Goal: Find specific page/section

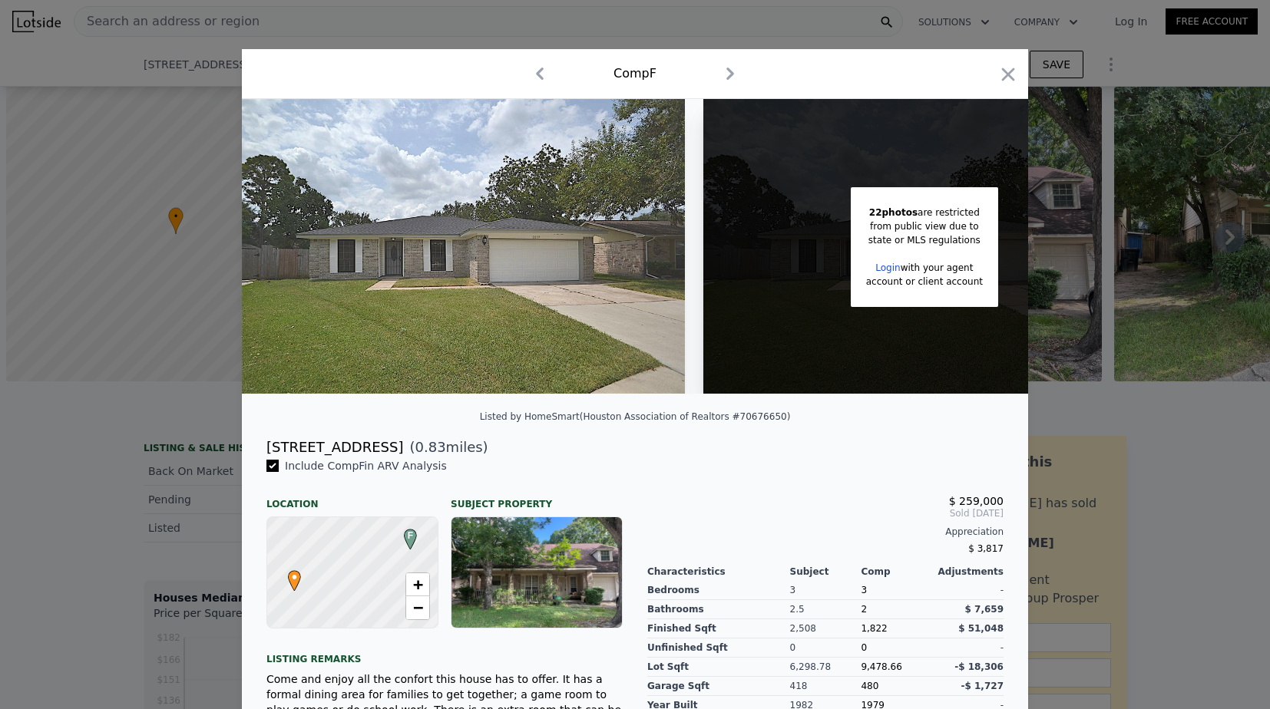
scroll to position [0, 439]
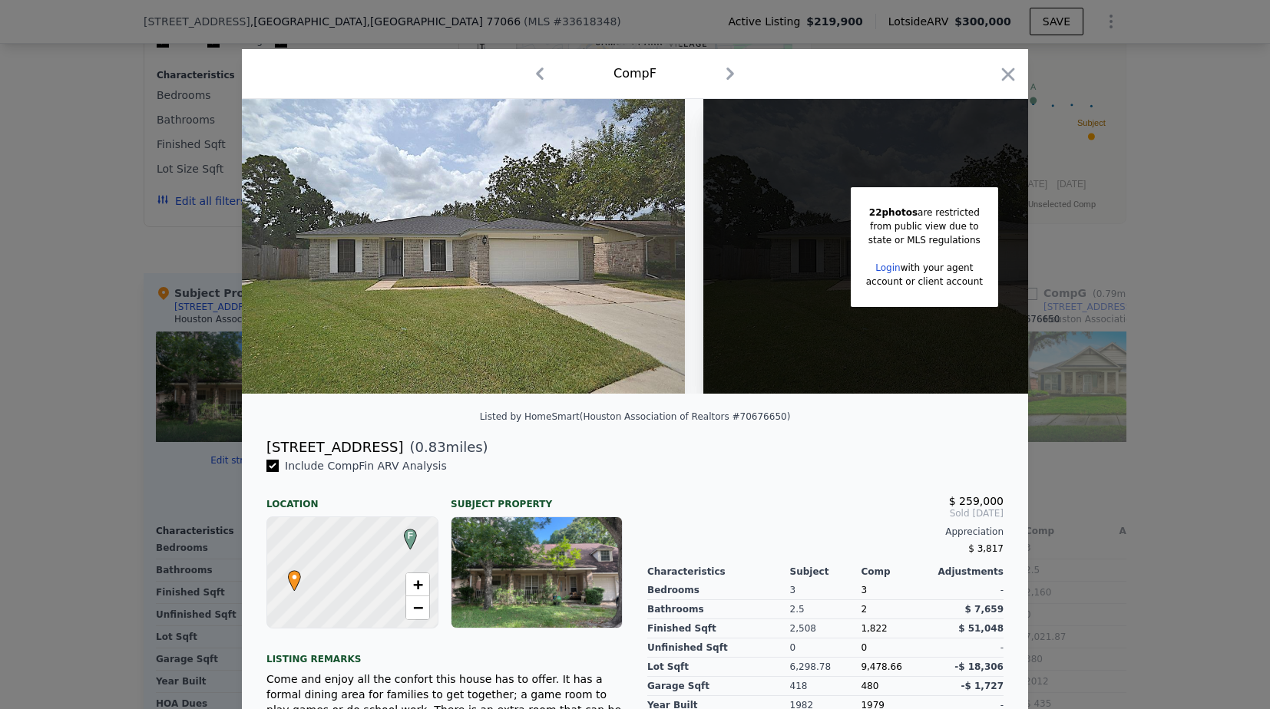
click at [110, 130] on div at bounding box center [635, 354] width 1270 height 709
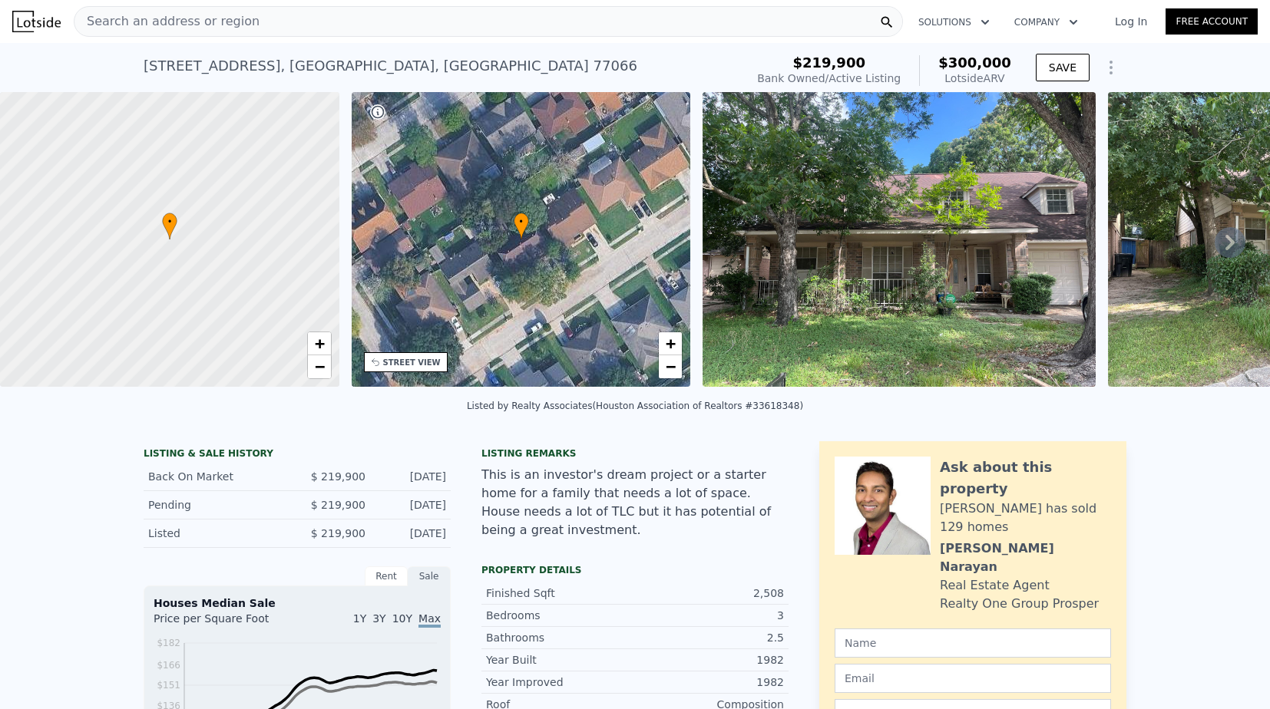
click at [193, 20] on span "Search an address or region" at bounding box center [166, 21] width 185 height 18
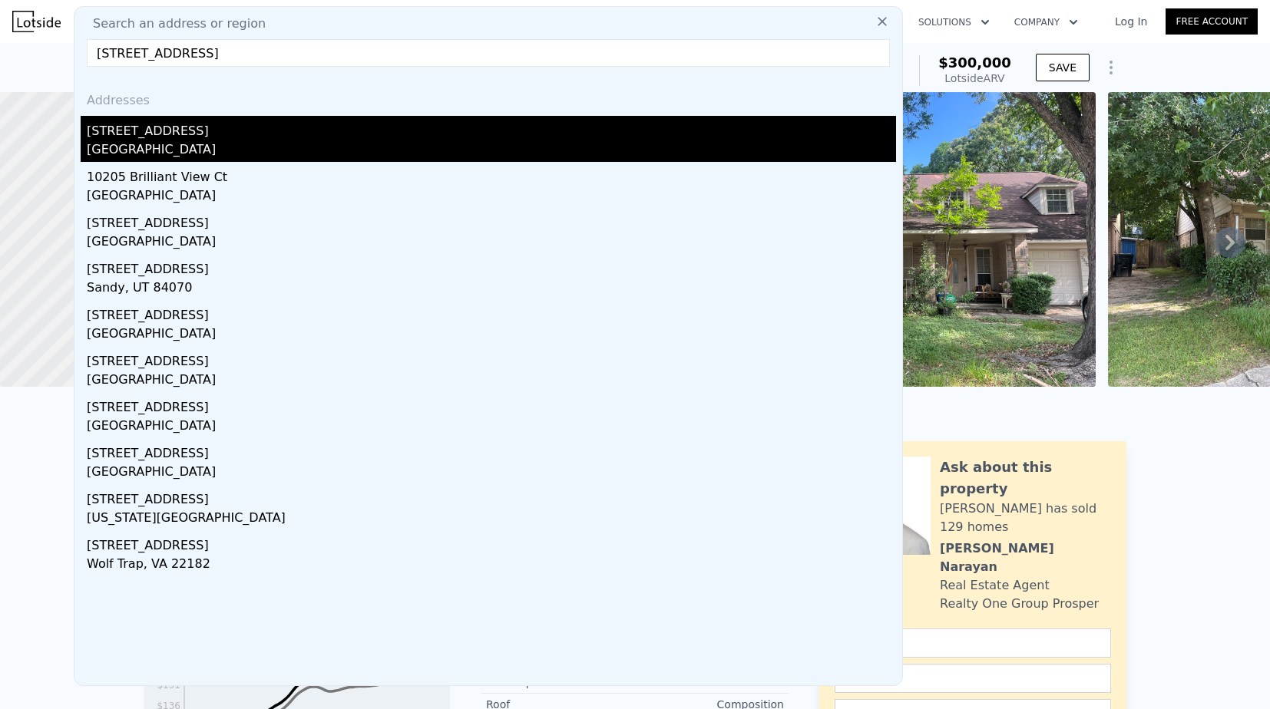
type input "[STREET_ADDRESS]"
click at [157, 138] on div "[STREET_ADDRESS]" at bounding box center [491, 128] width 809 height 25
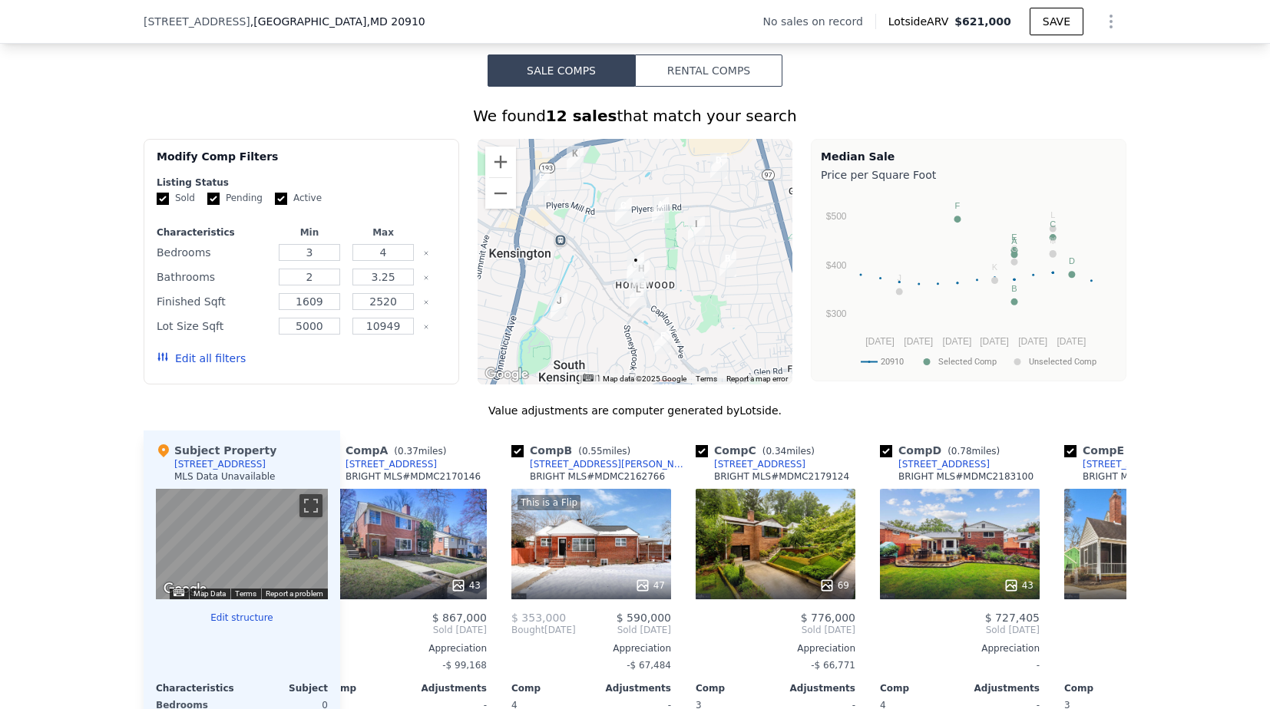
scroll to position [0, 32]
click at [740, 531] on div "69" at bounding box center [775, 544] width 160 height 111
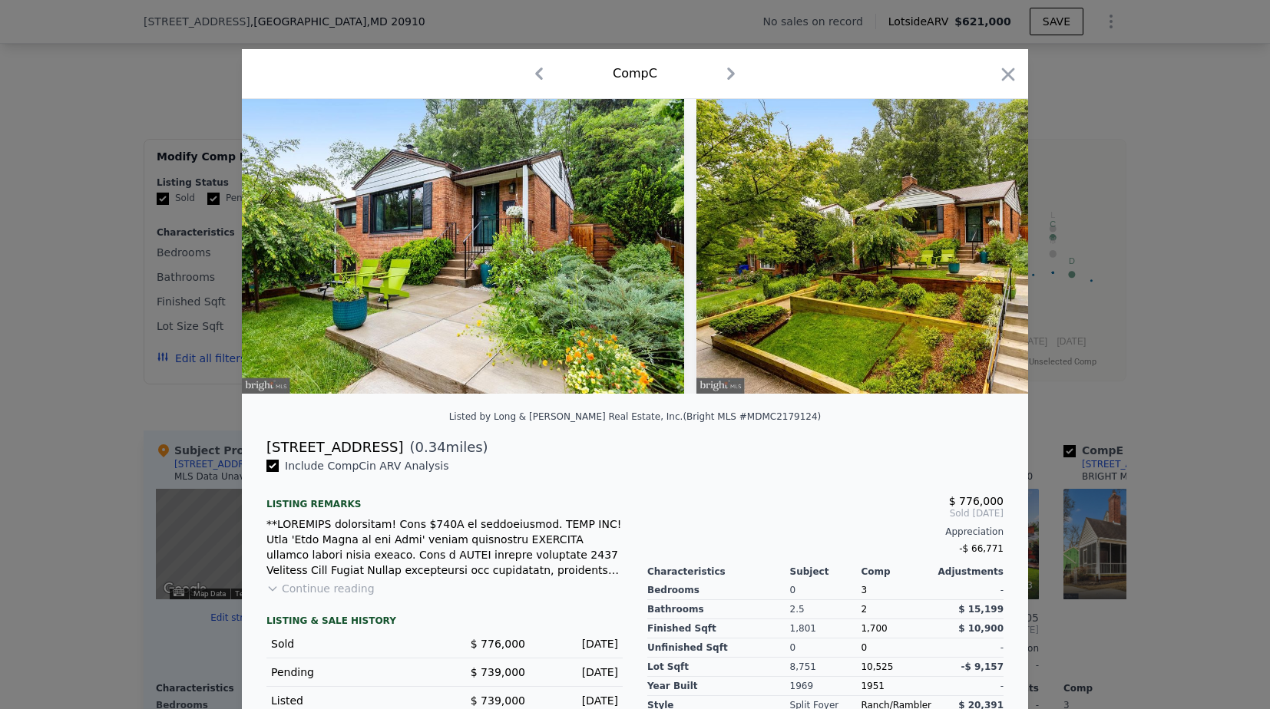
scroll to position [0, 4336]
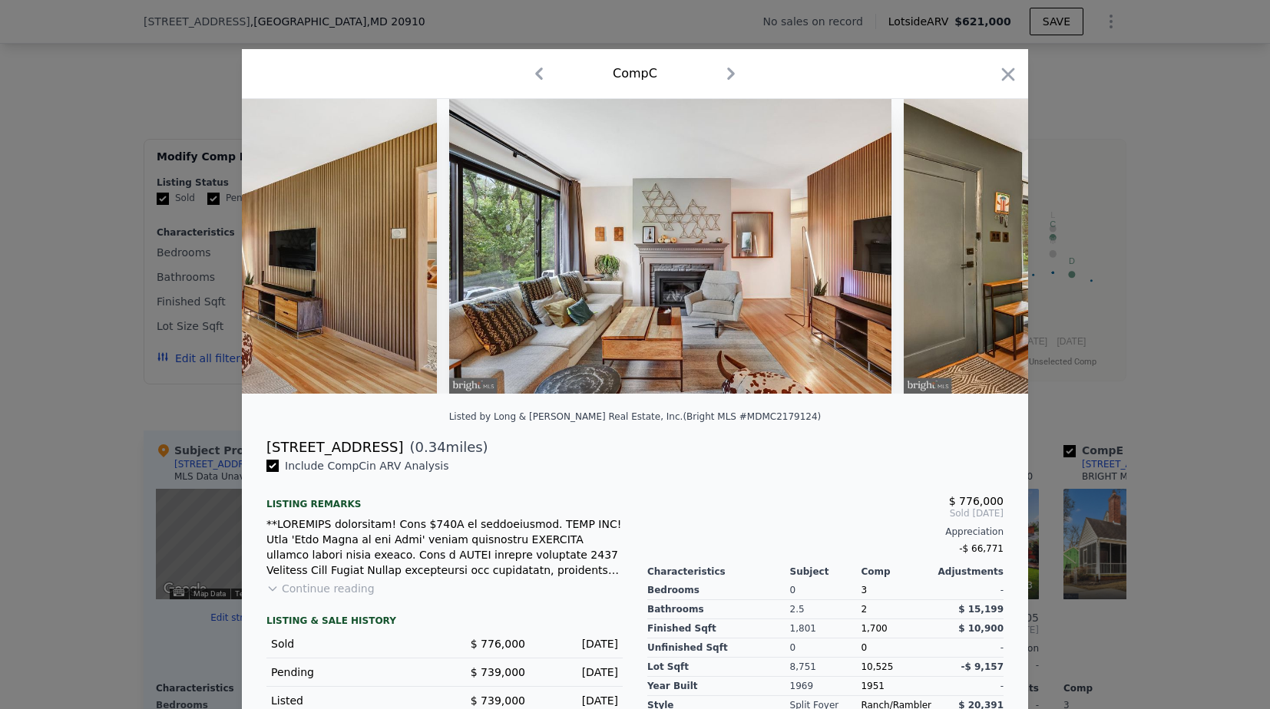
click at [1188, 155] on div at bounding box center [635, 354] width 1270 height 709
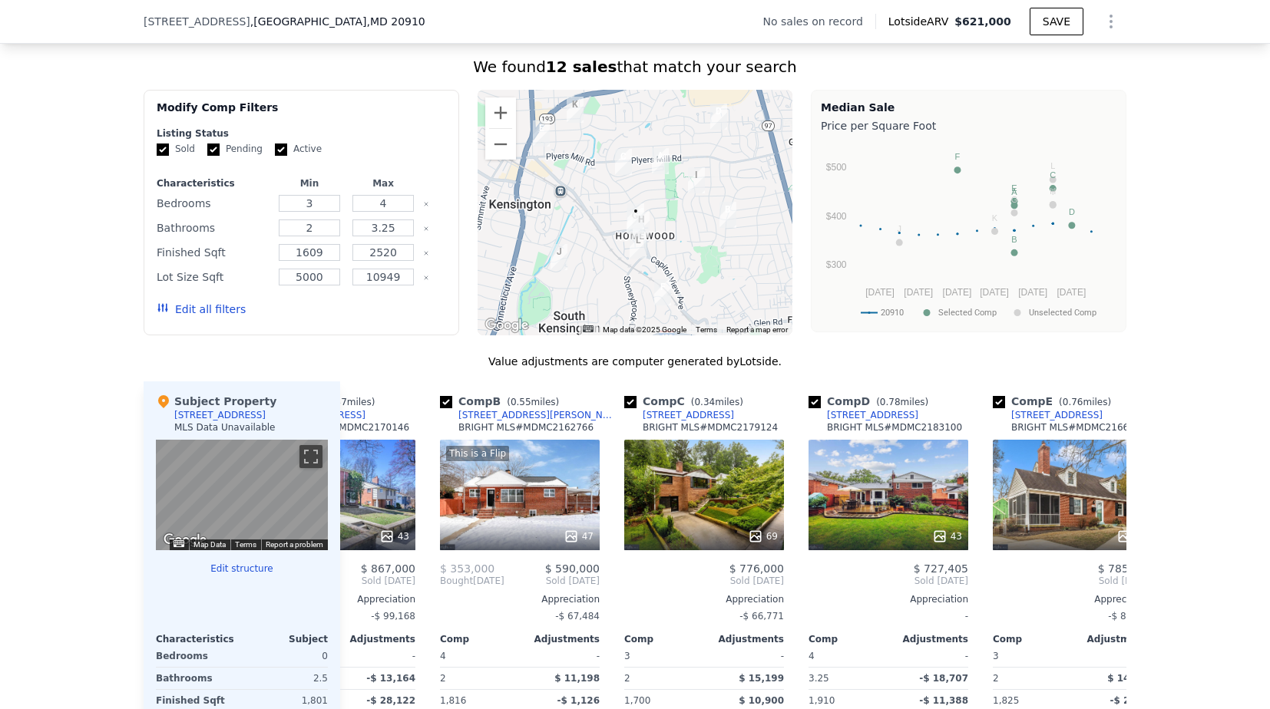
scroll to position [0, 104]
click at [865, 474] on div "43" at bounding box center [888, 495] width 160 height 111
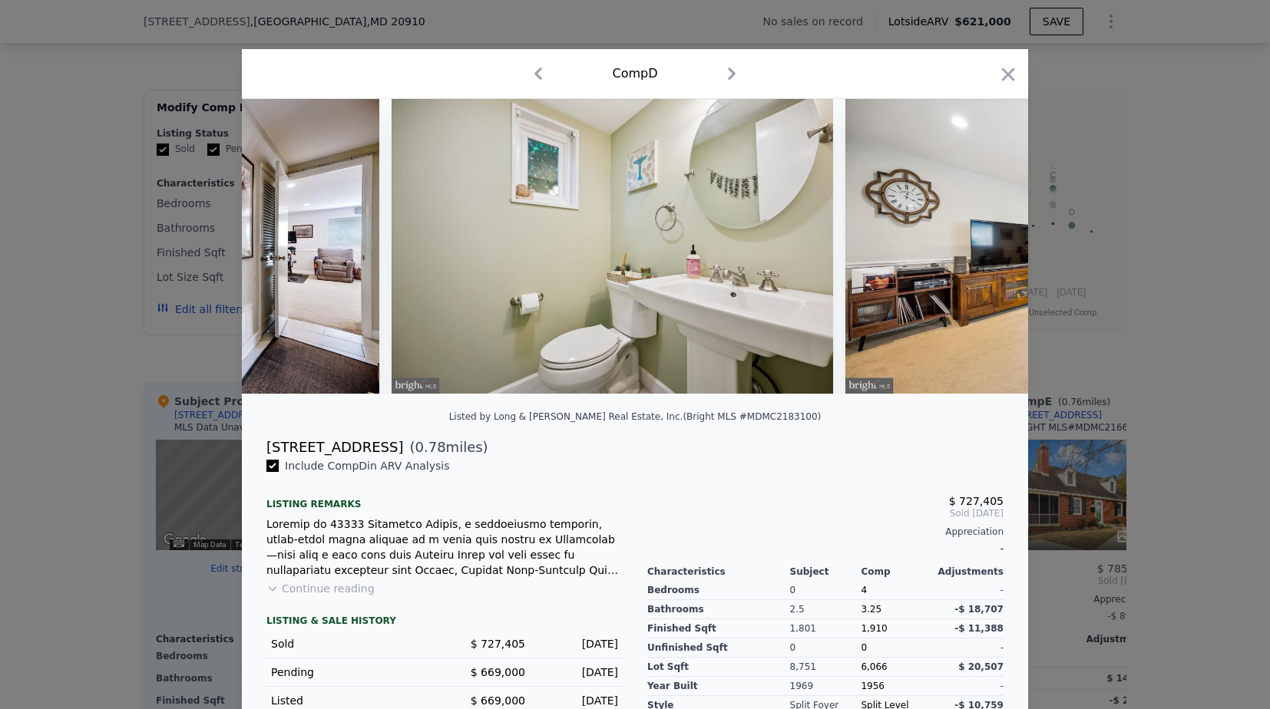
scroll to position [0, 6214]
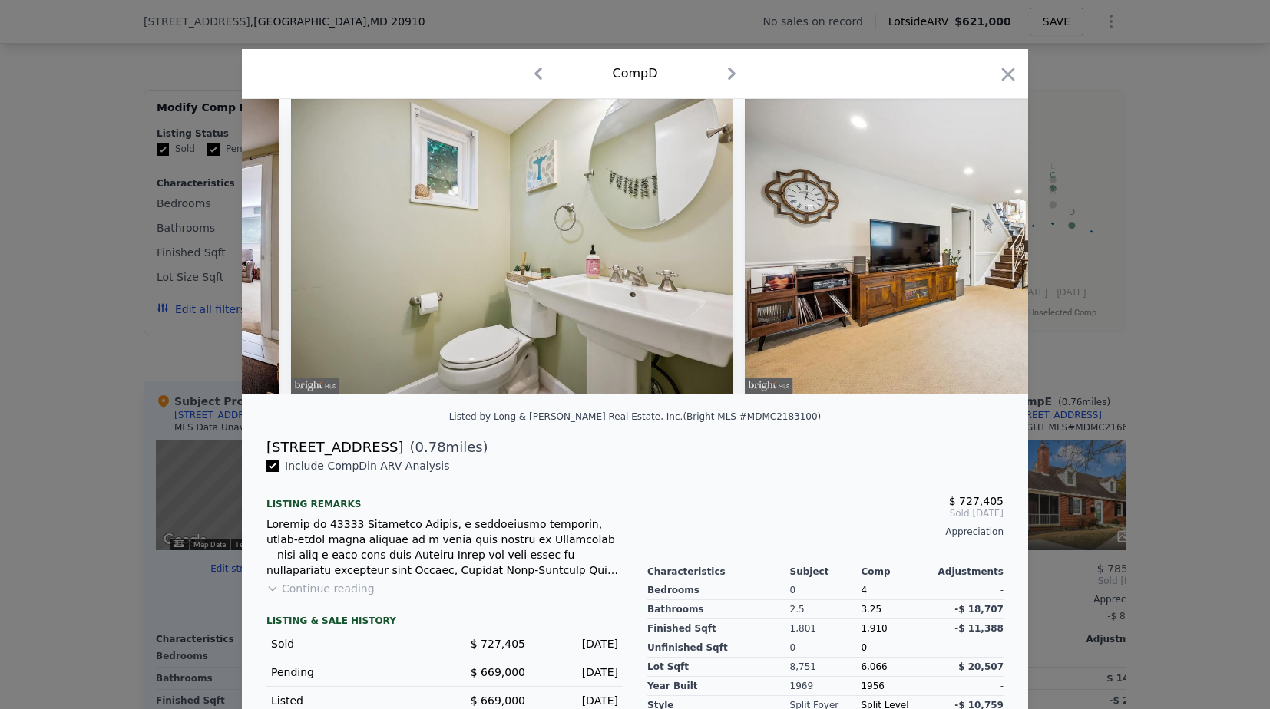
click at [1093, 200] on div at bounding box center [635, 354] width 1270 height 709
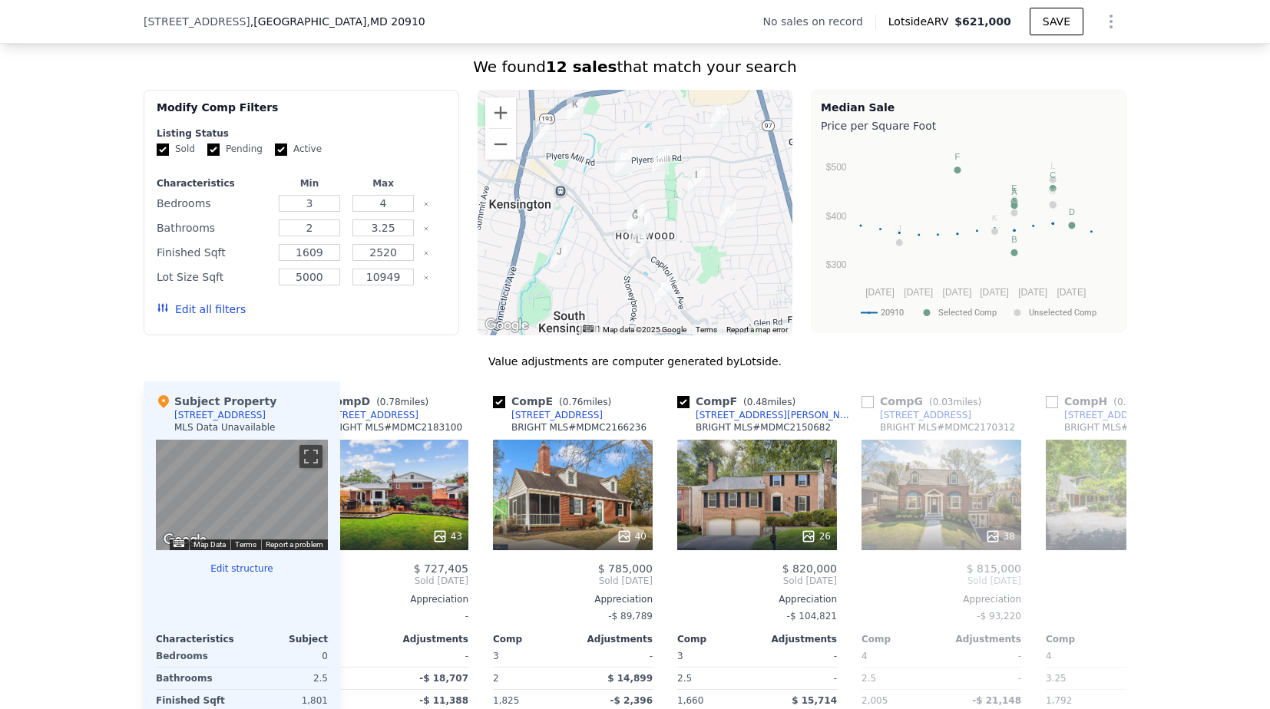
scroll to position [0, 606]
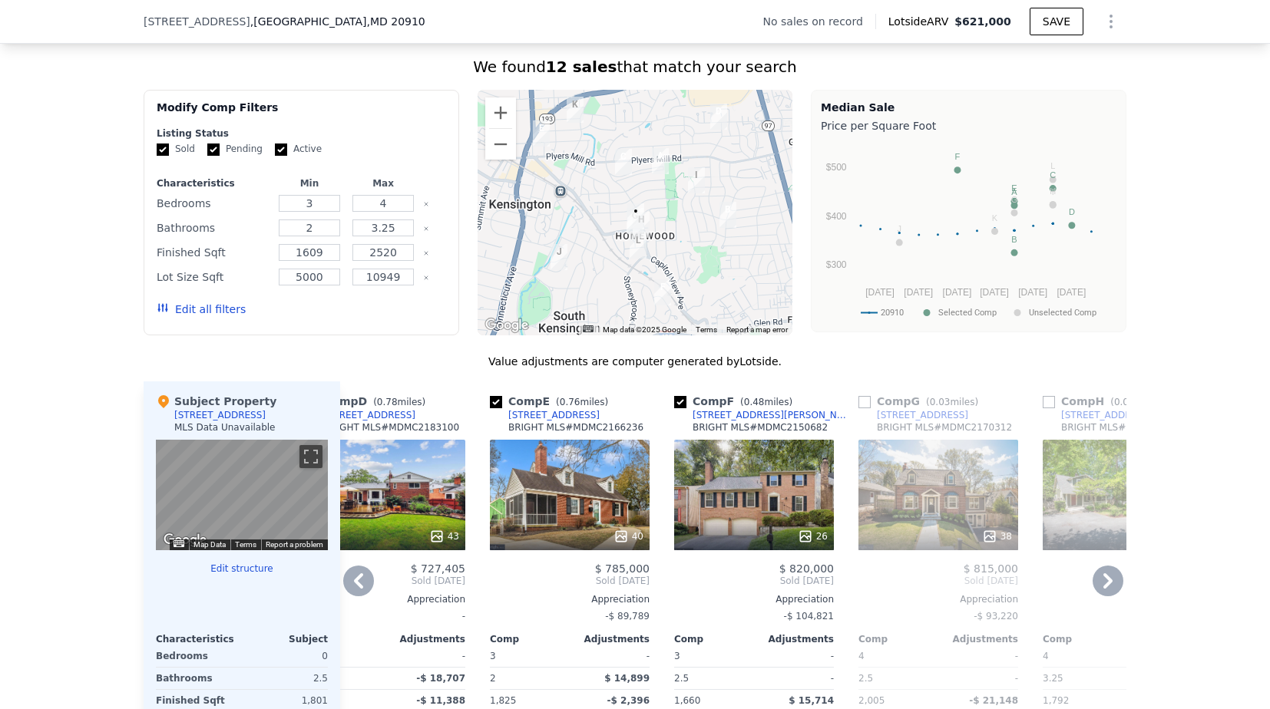
click at [772, 470] on div "26" at bounding box center [754, 495] width 160 height 111
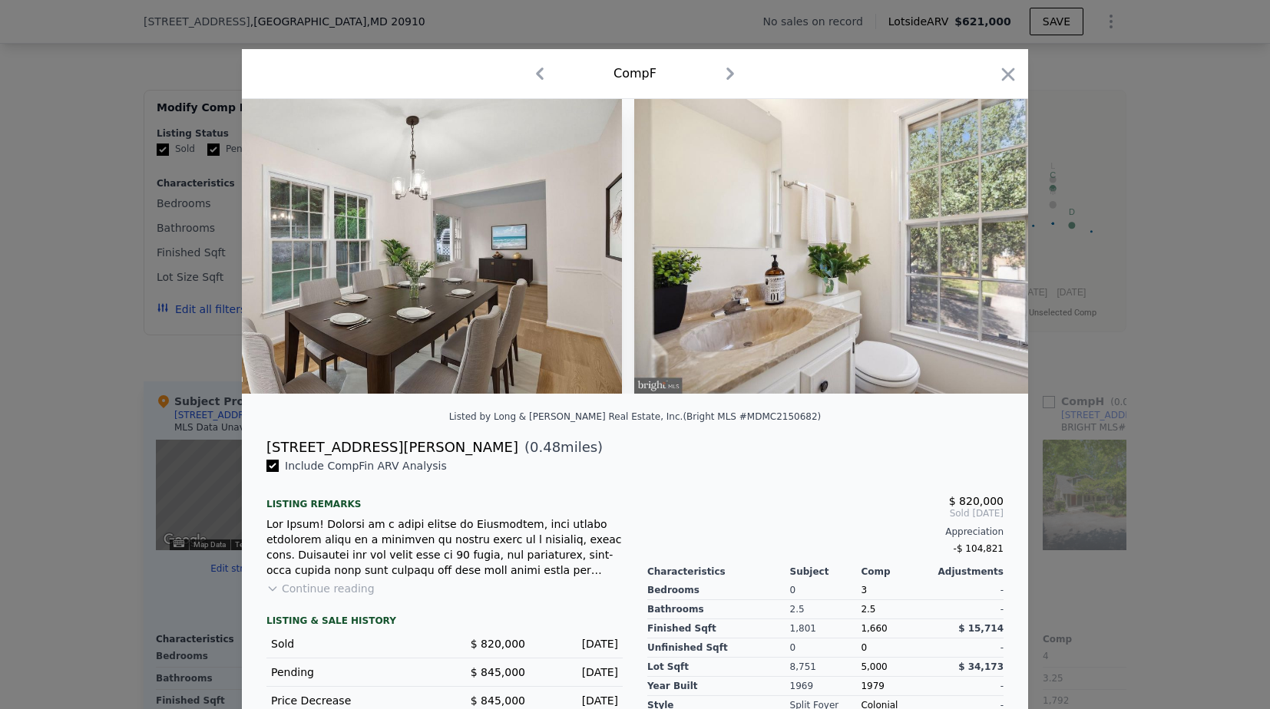
scroll to position [0, 1475]
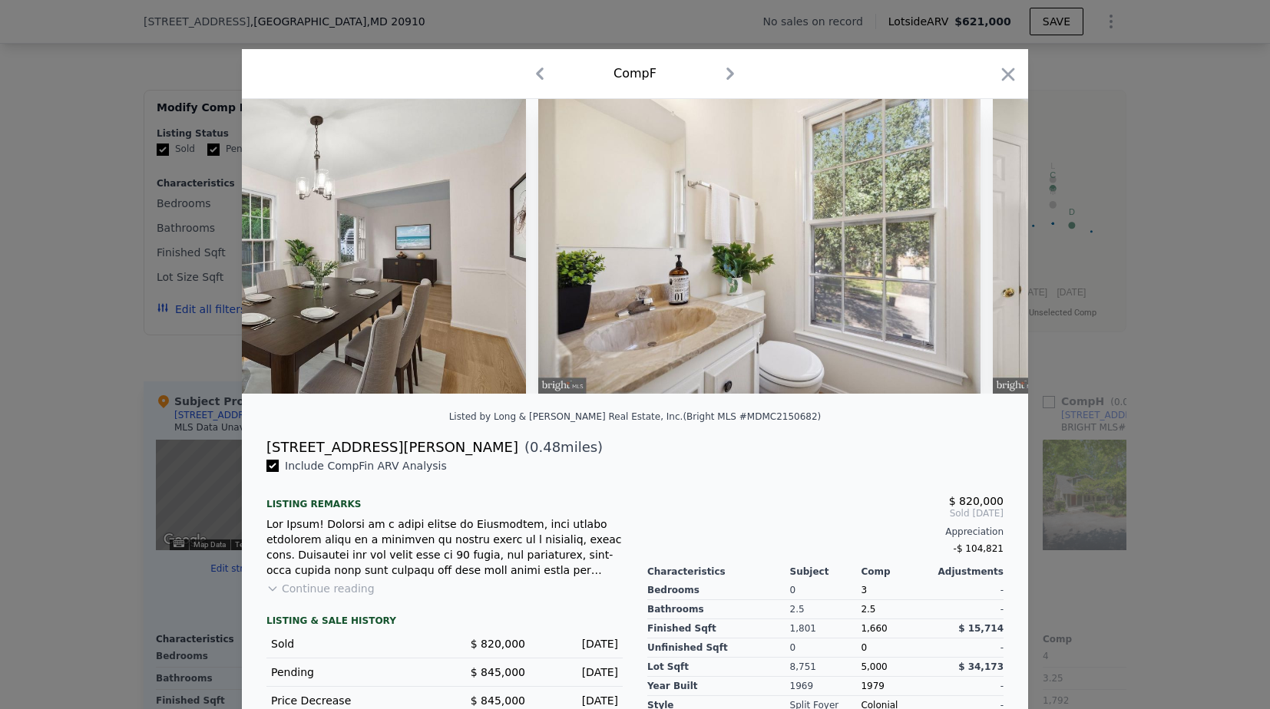
click at [1146, 169] on div at bounding box center [635, 354] width 1270 height 709
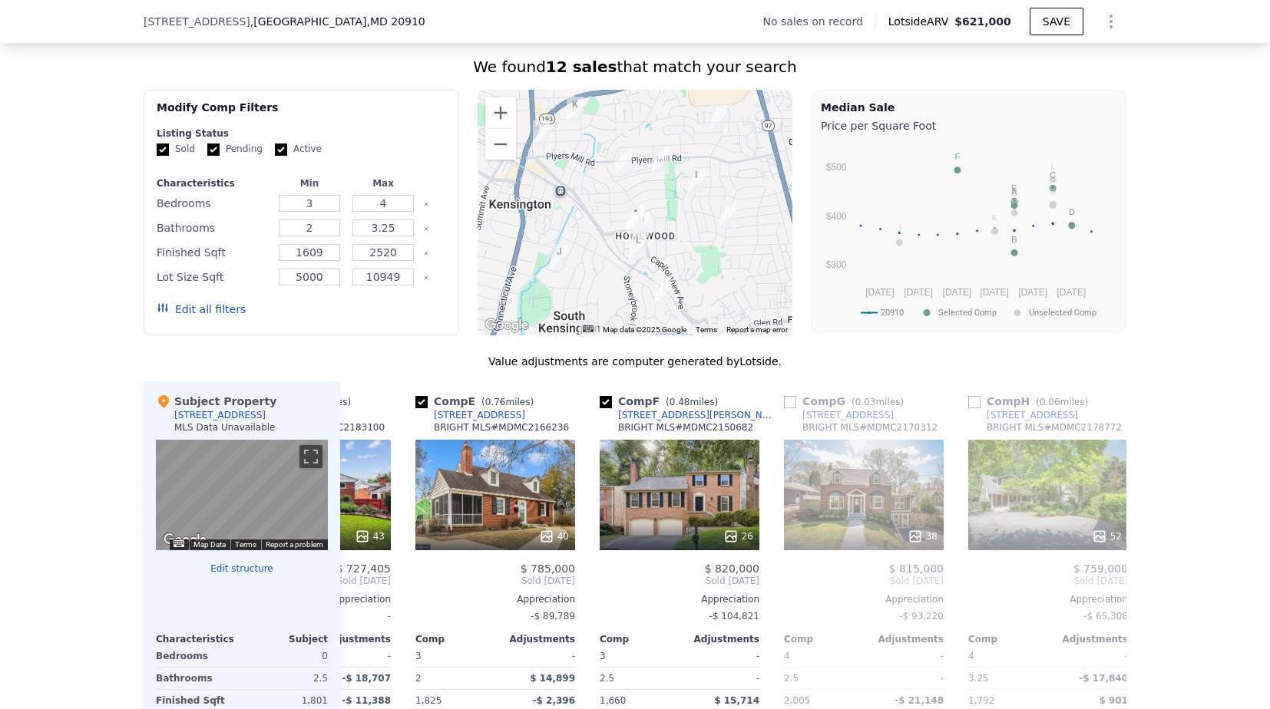
scroll to position [0, 744]
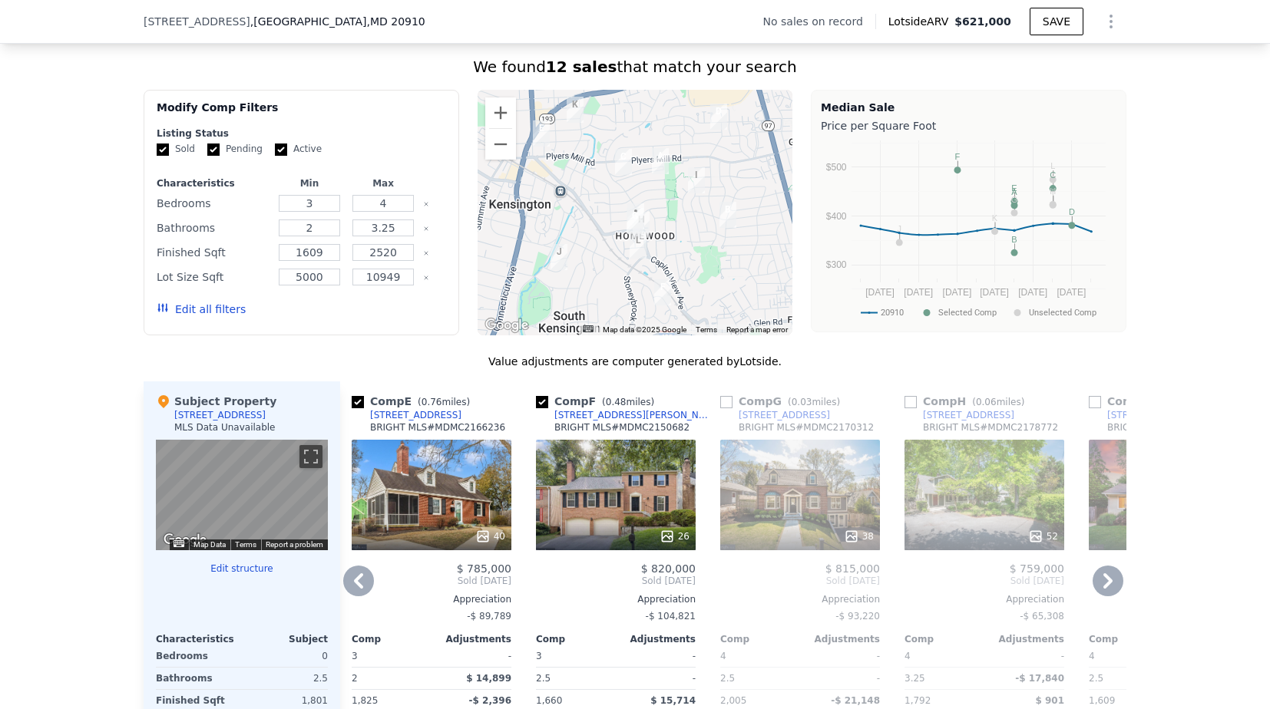
click at [795, 484] on div "38" at bounding box center [800, 495] width 160 height 111
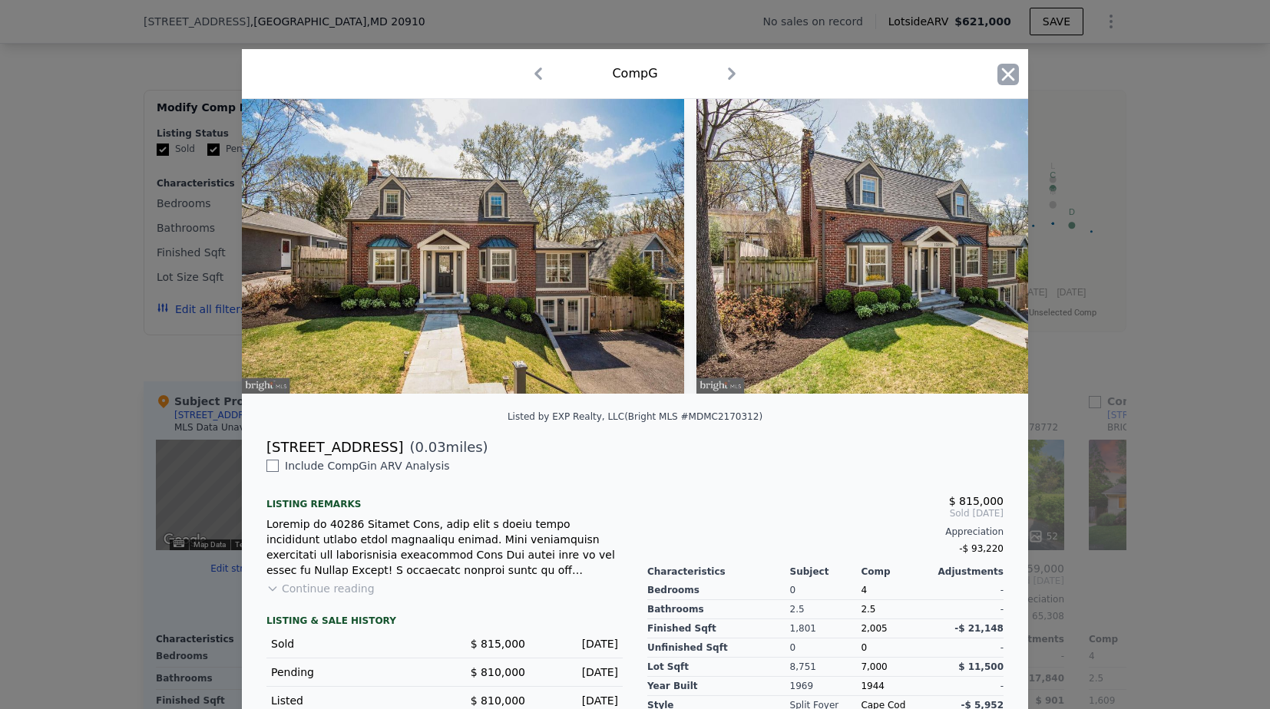
click at [1010, 74] on icon "button" at bounding box center [1007, 74] width 21 height 21
